Goal: Task Accomplishment & Management: Manage account settings

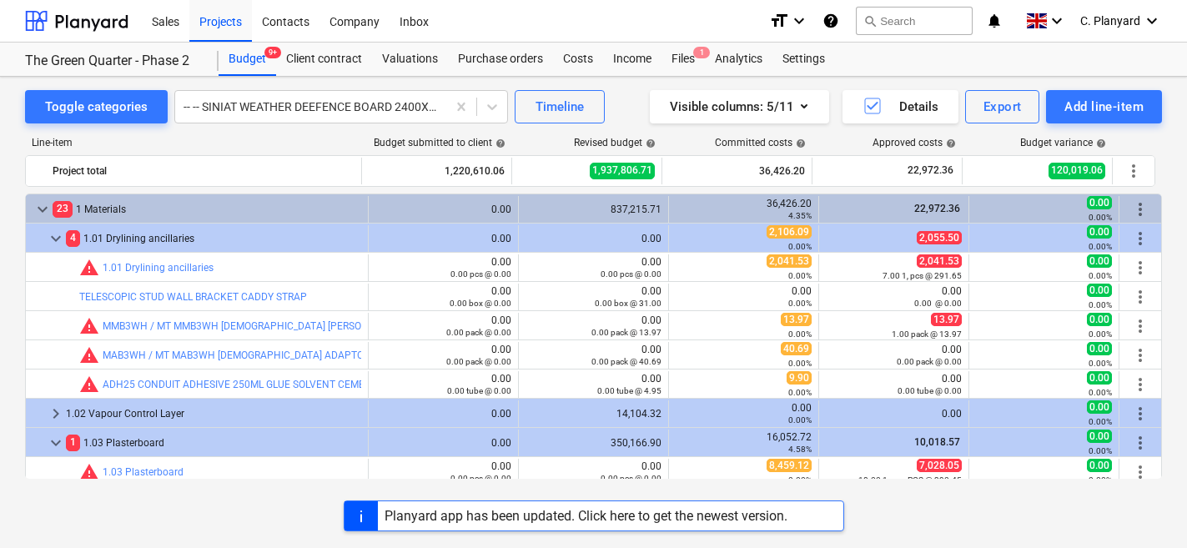
scroll to position [475, 0]
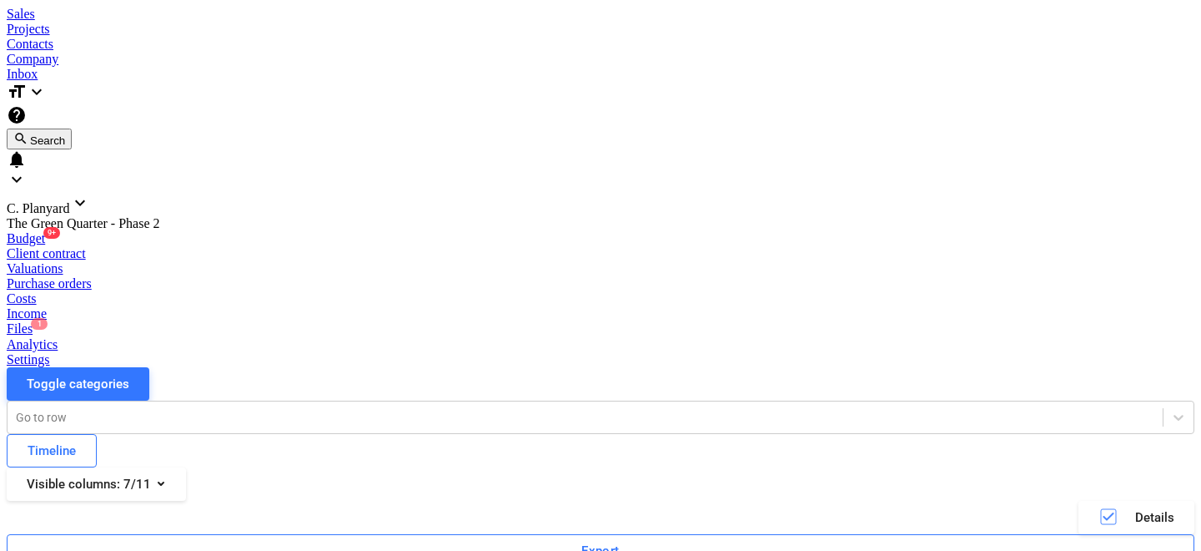
click at [70, 201] on span "C. Planyard" at bounding box center [38, 208] width 63 height 14
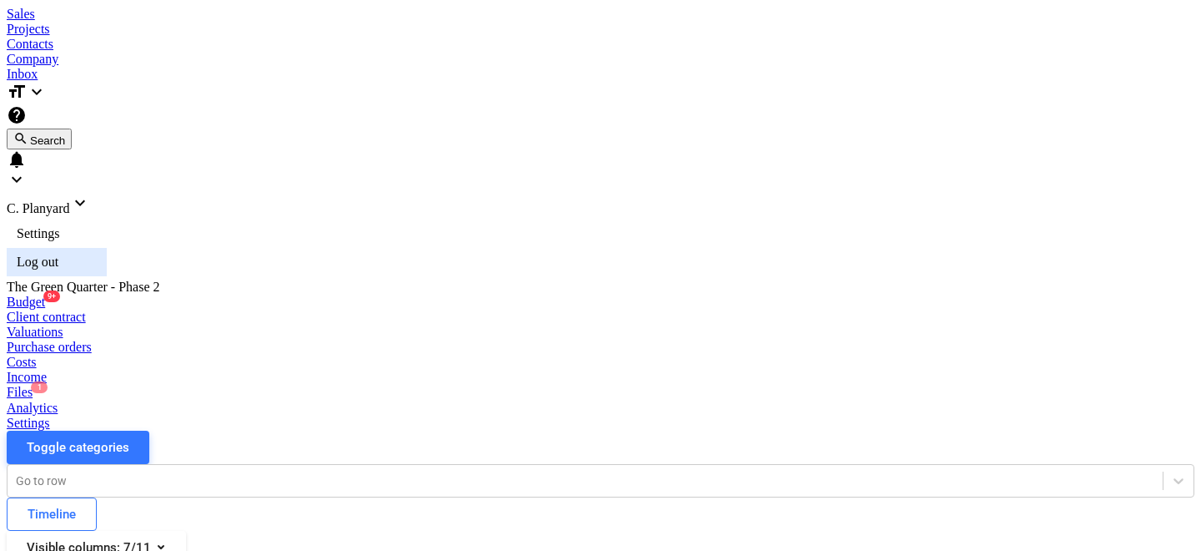
click at [107, 248] on div "Log out" at bounding box center [57, 262] width 100 height 28
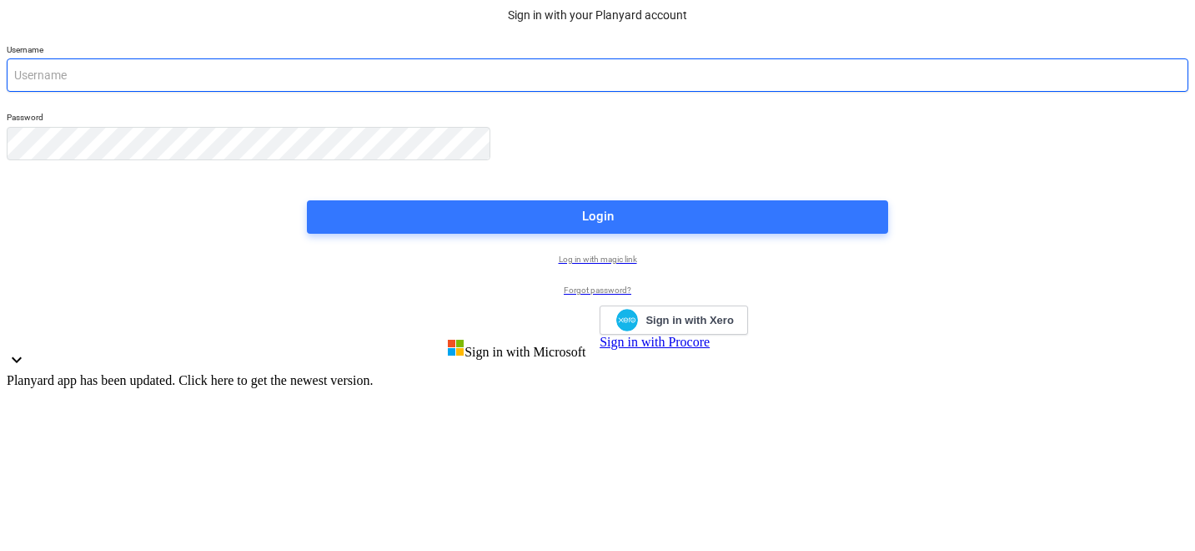
click at [523, 92] on input "email" at bounding box center [598, 74] width 1182 height 33
type input "s"
type input "[PERSON_NAME][EMAIL_ADDRESS][DOMAIN_NAME]"
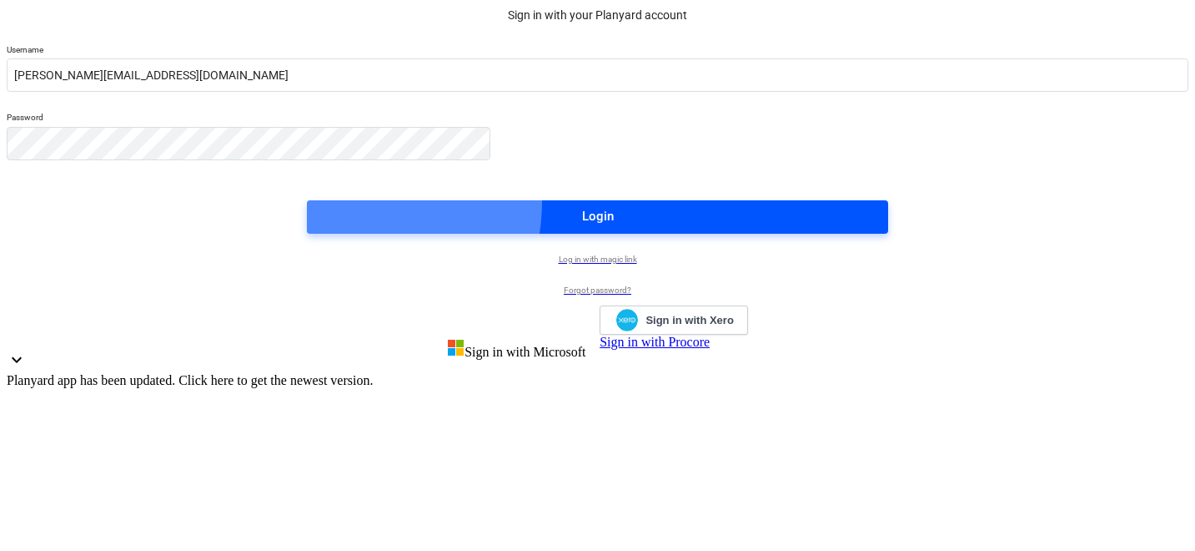
click at [502, 234] on button "Login" at bounding box center [597, 216] width 581 height 33
